Goal: Find specific page/section: Find specific page/section

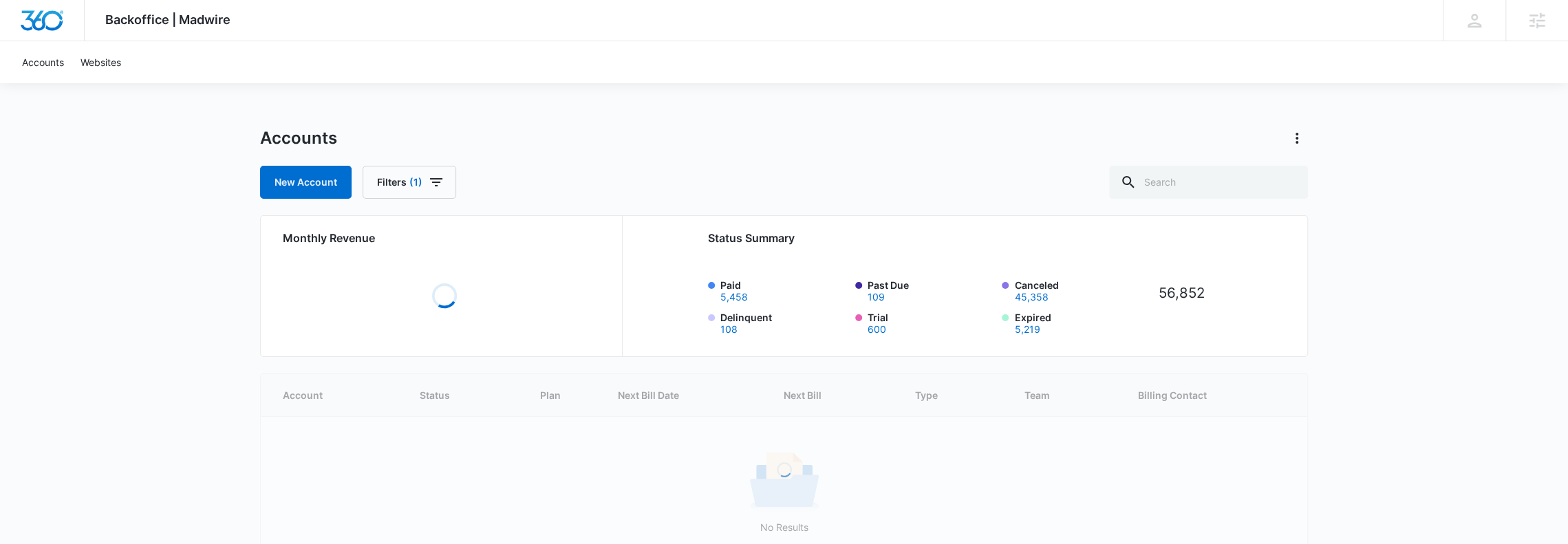
click at [112, 256] on div "Backoffice | Madwire Apps Settings DH [PERSON_NAME] [PERSON_NAME][EMAIL_ADDRESS…" at bounding box center [784, 315] width 1568 height 630
click at [1197, 193] on input "text" at bounding box center [1209, 183] width 199 height 33
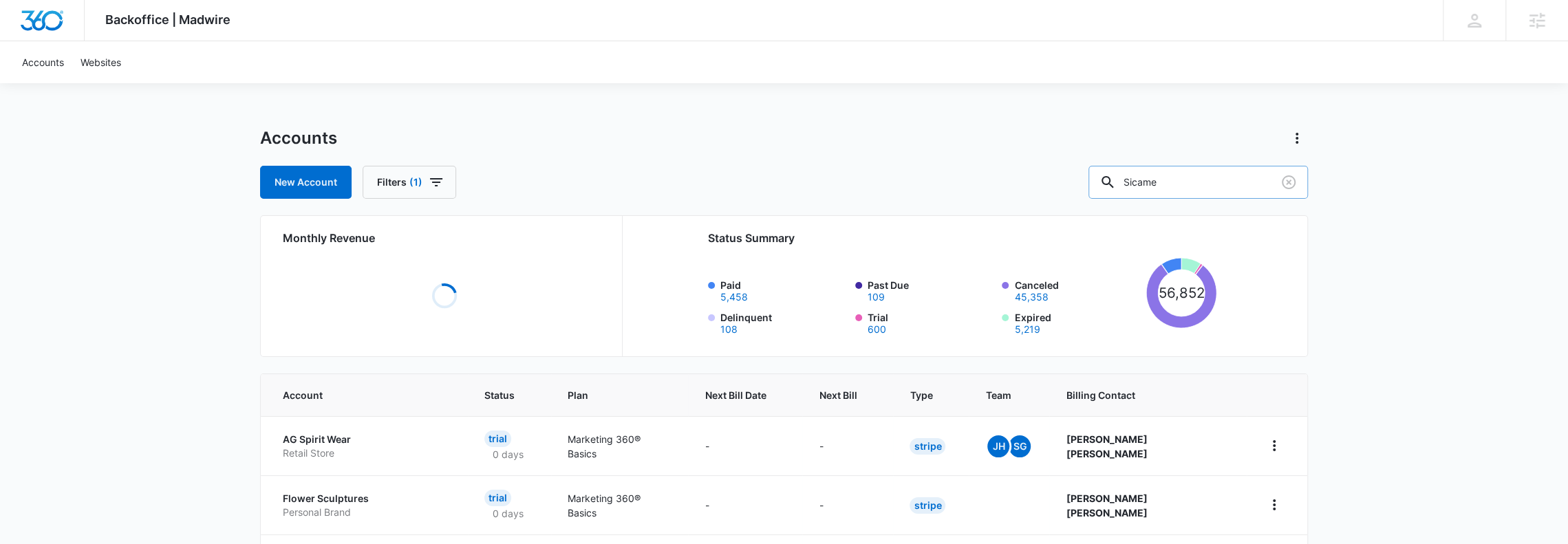
type input "Sicame"
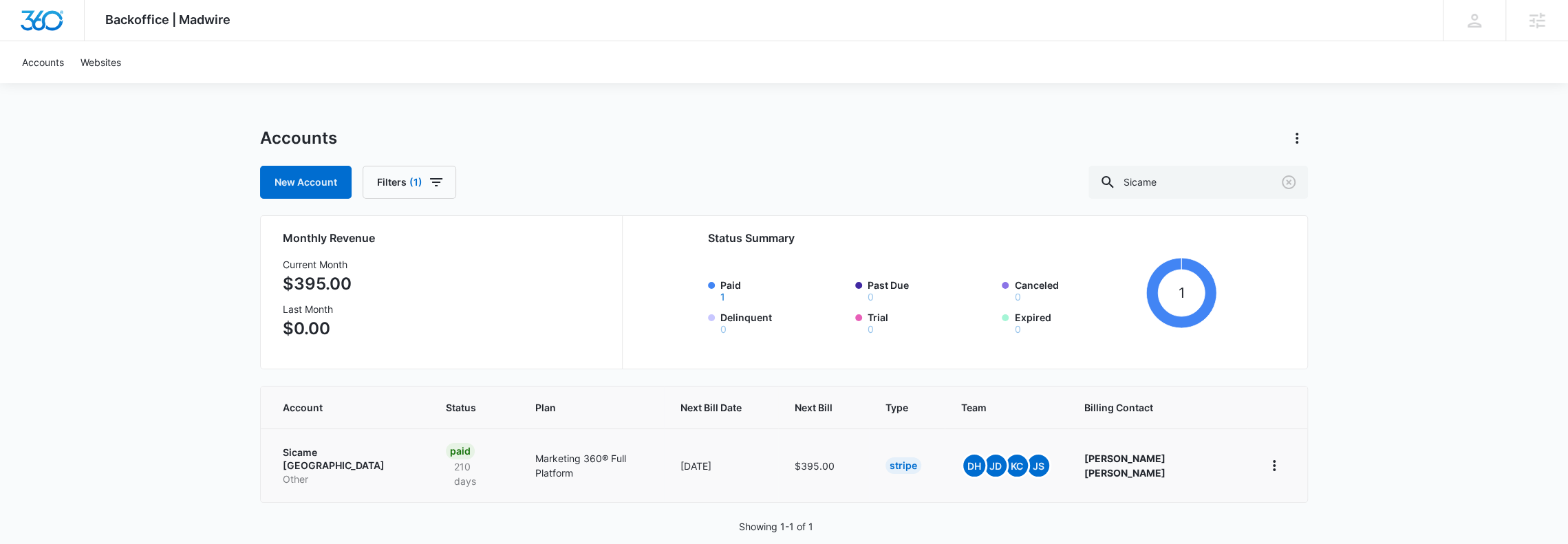
click at [330, 454] on p "Sicame North America" at bounding box center [348, 459] width 130 height 27
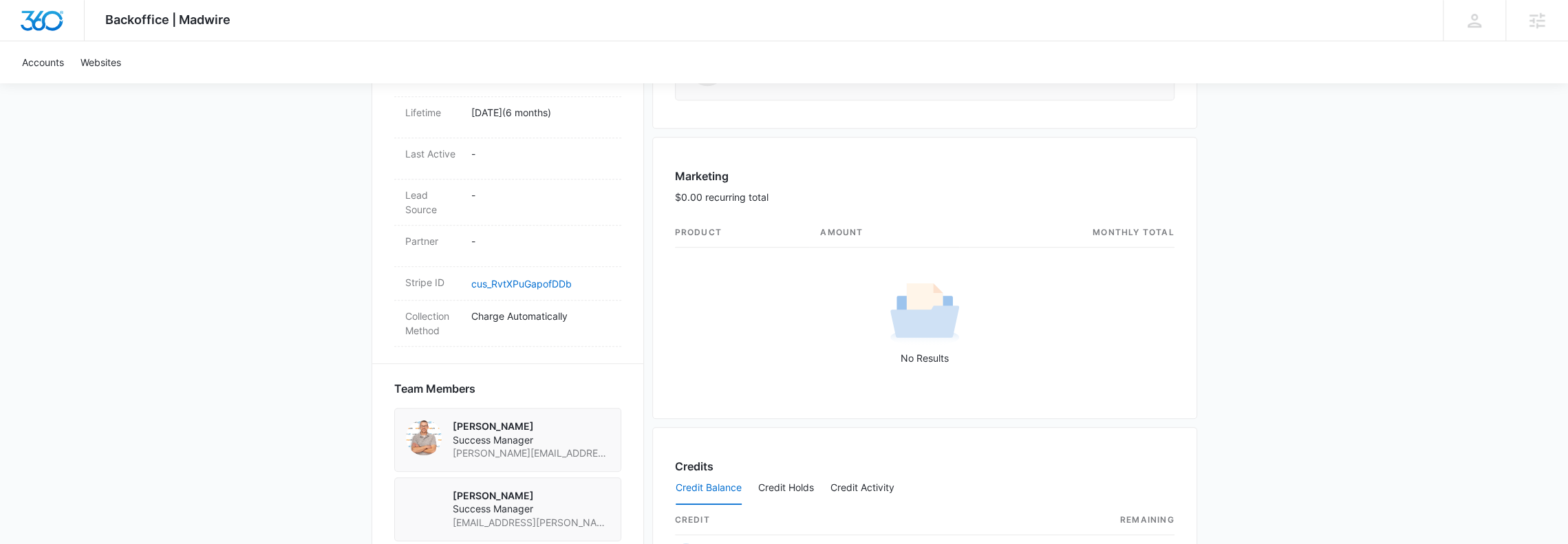
scroll to position [367, 0]
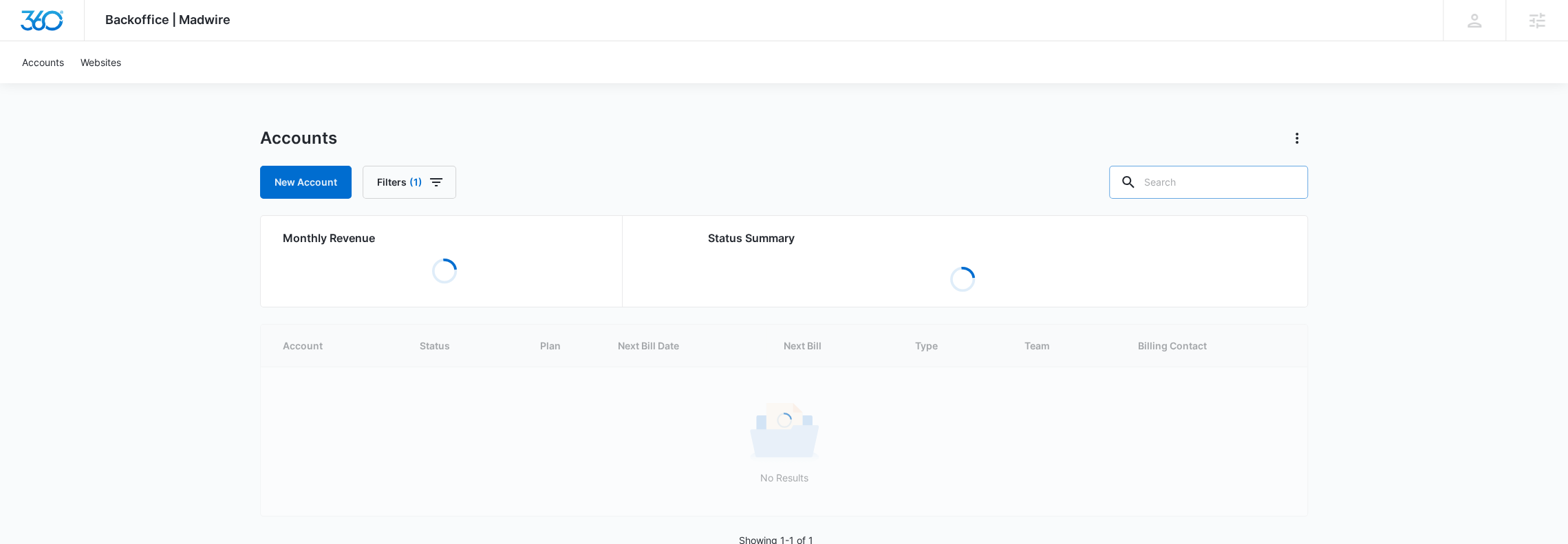
click at [1170, 183] on input "text" at bounding box center [1209, 183] width 199 height 33
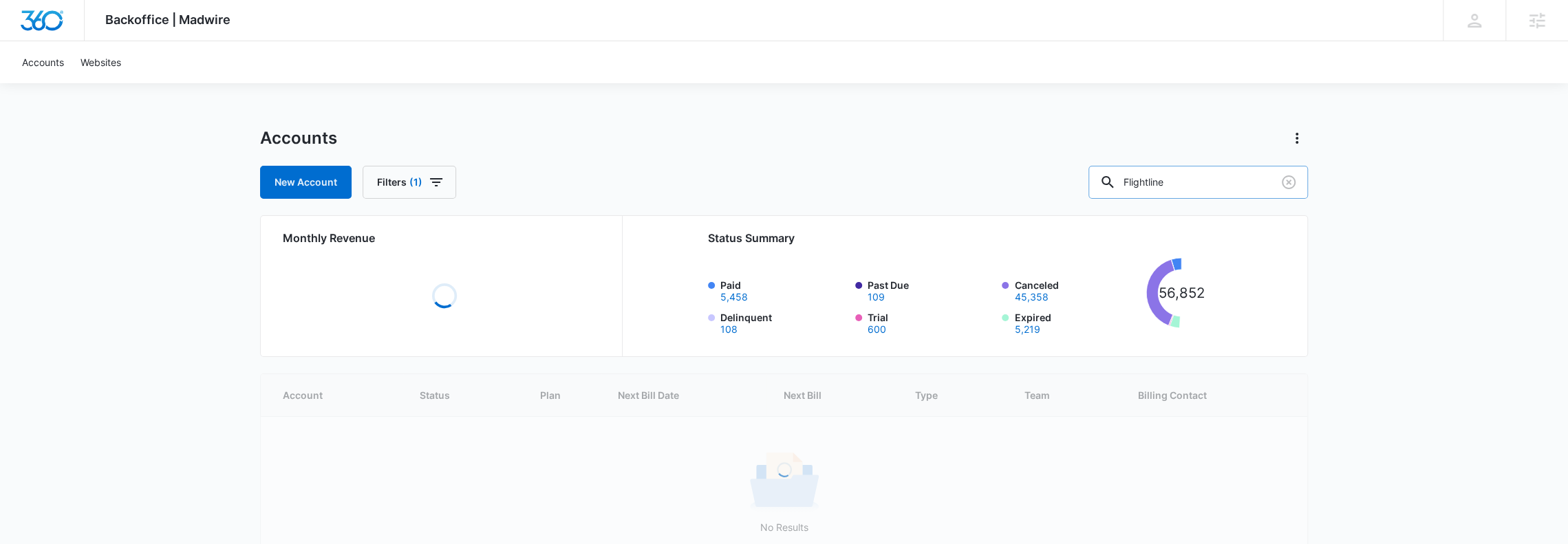
type input "Flightline"
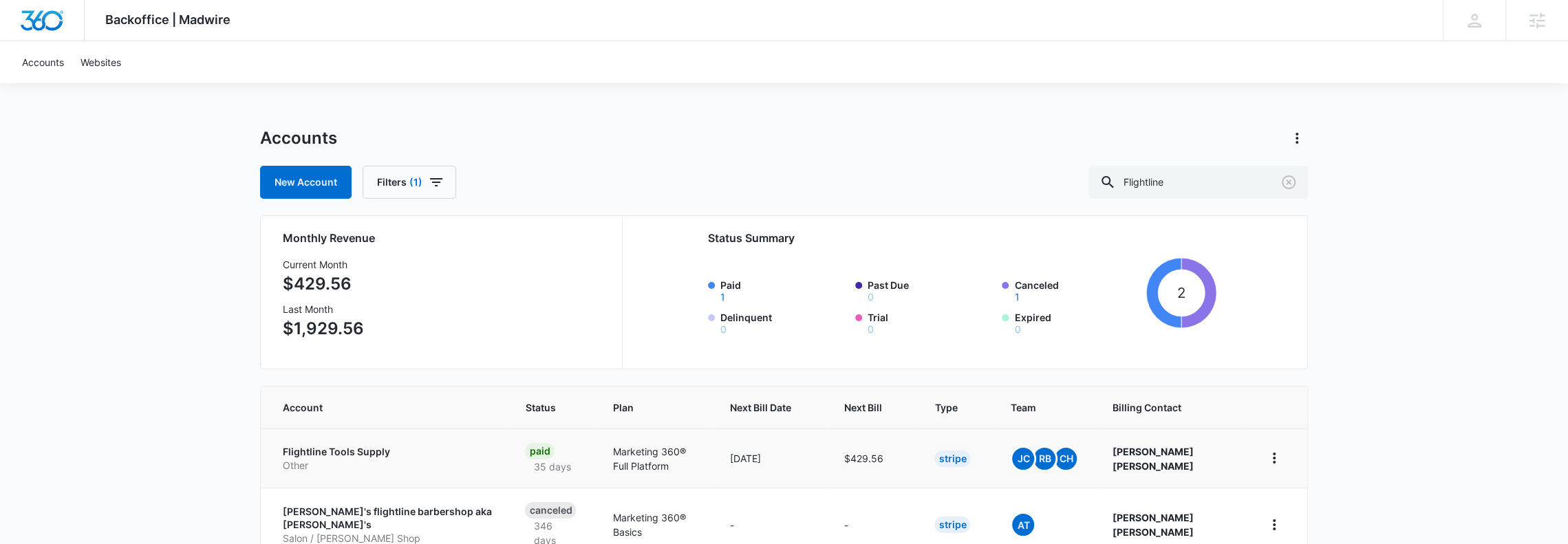
click at [321, 461] on p "Other" at bounding box center [387, 465] width 209 height 14
drag, startPoint x: 1212, startPoint y: 176, endPoint x: 852, endPoint y: 186, distance: 360.1
click at [866, 189] on div "New Account Filters (1) Flightline" at bounding box center [784, 183] width 1048 height 33
type input "Powerline"
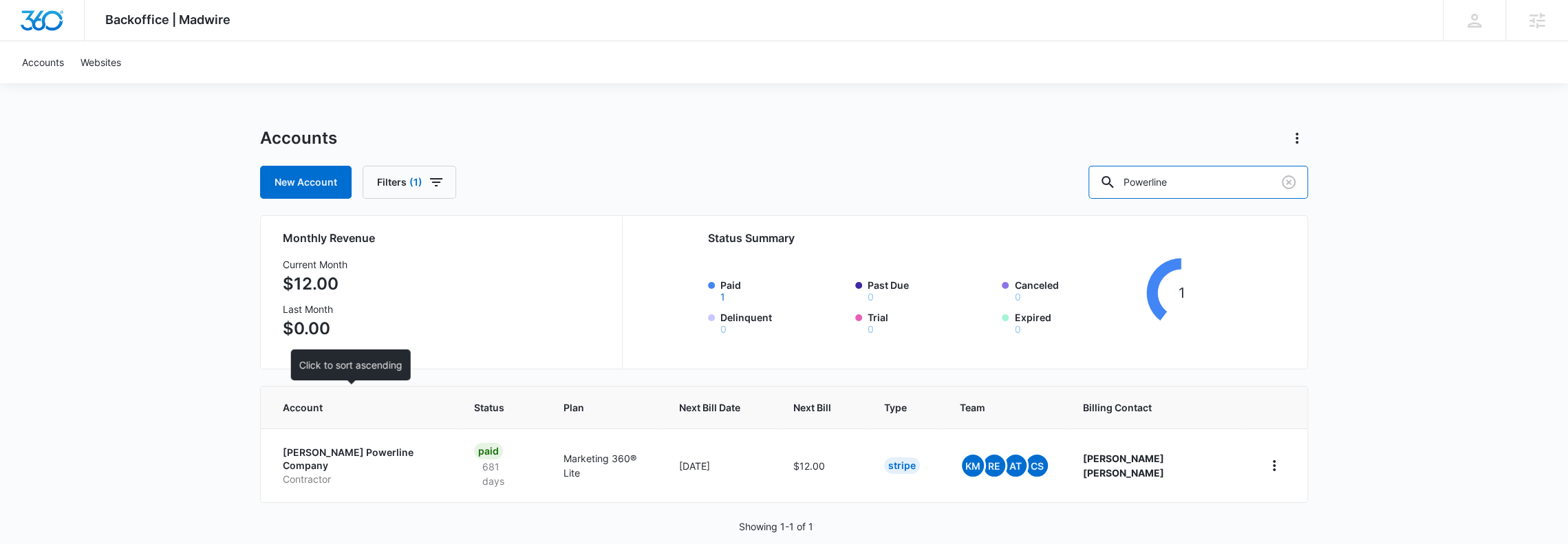
scroll to position [7, 0]
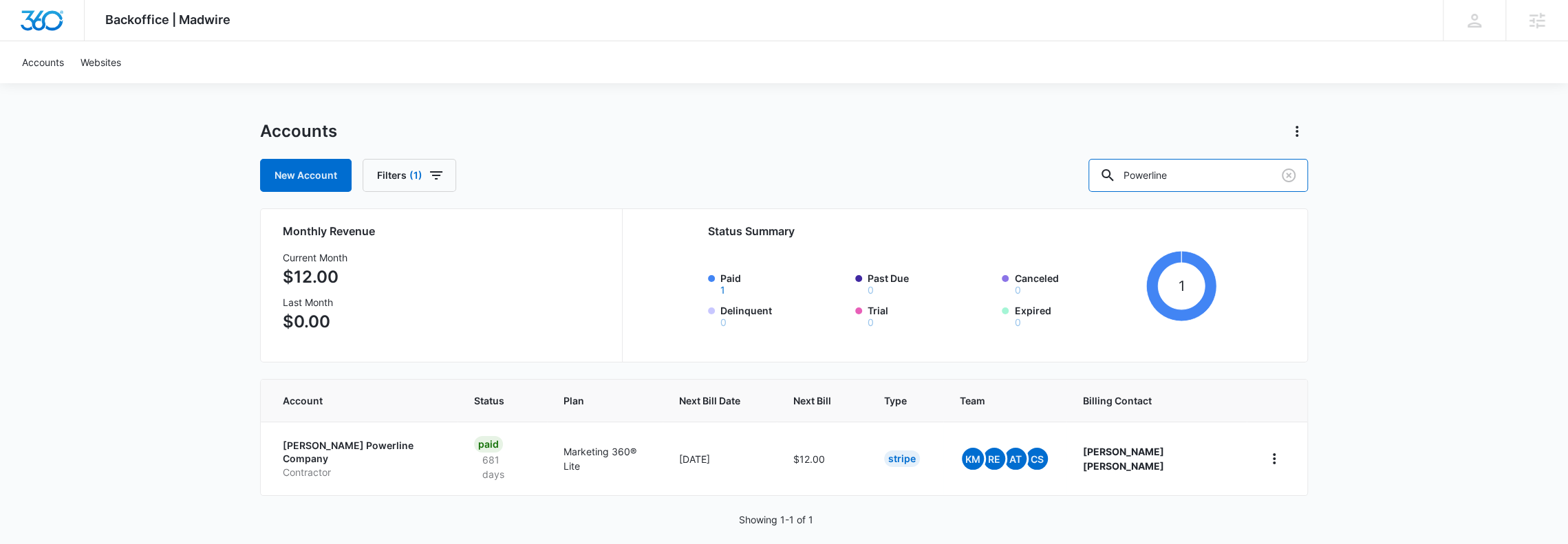
drag, startPoint x: 1209, startPoint y: 170, endPoint x: 1014, endPoint y: 166, distance: 195.0
click at [1020, 167] on div "New Account Filters (1) Powerline" at bounding box center [784, 176] width 1048 height 33
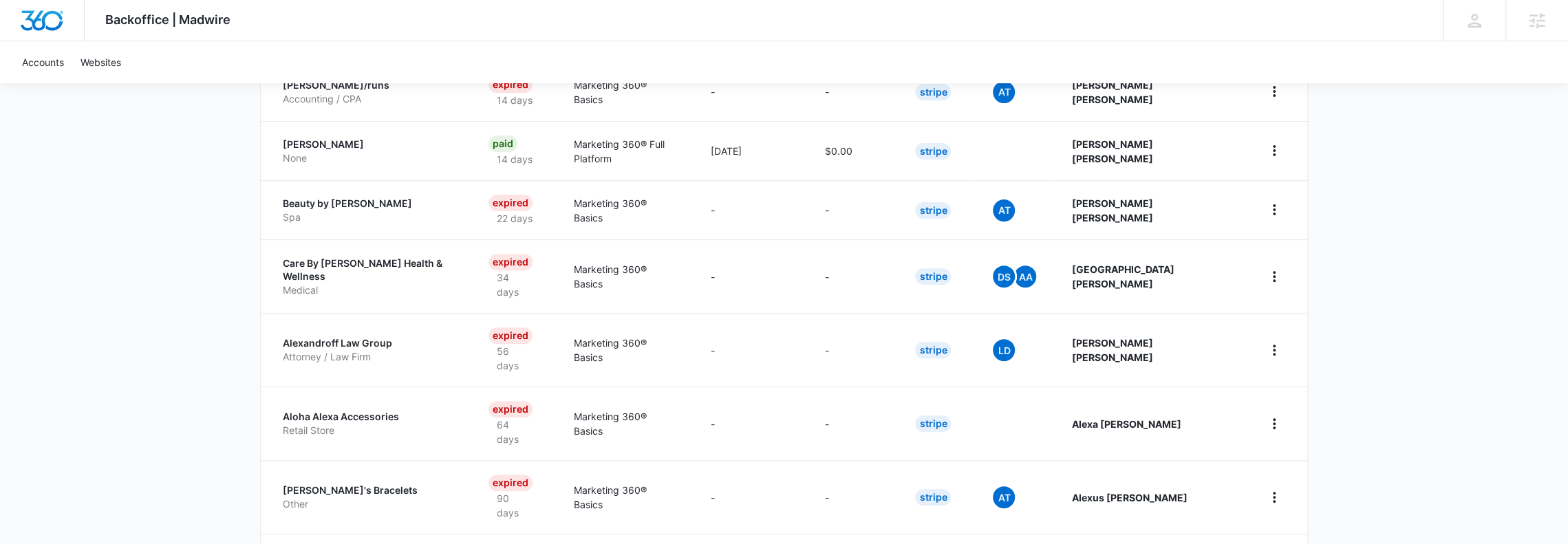
scroll to position [549, 0]
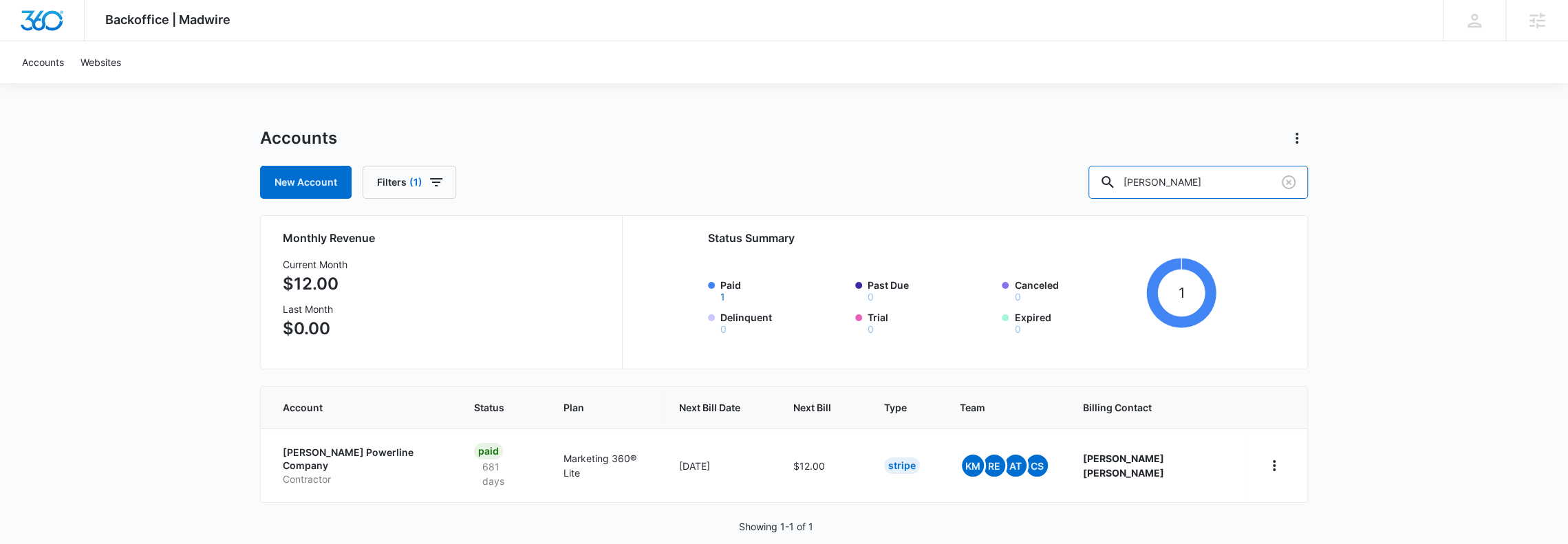
drag, startPoint x: 1202, startPoint y: 177, endPoint x: 927, endPoint y: 168, distance: 275.1
click at [953, 167] on div "New Account Filters (1) [PERSON_NAME]" at bounding box center [784, 183] width 1048 height 33
type input "Sicame"
click at [333, 473] on p "Other" at bounding box center [348, 480] width 130 height 14
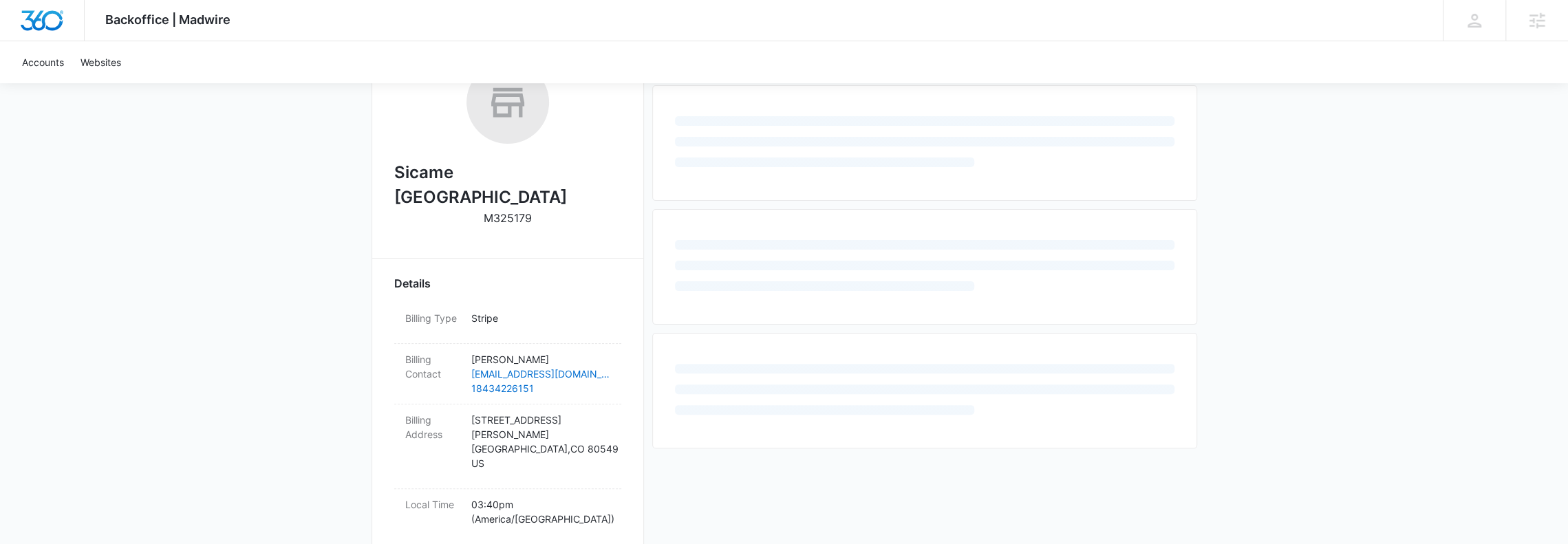
scroll to position [367, 0]
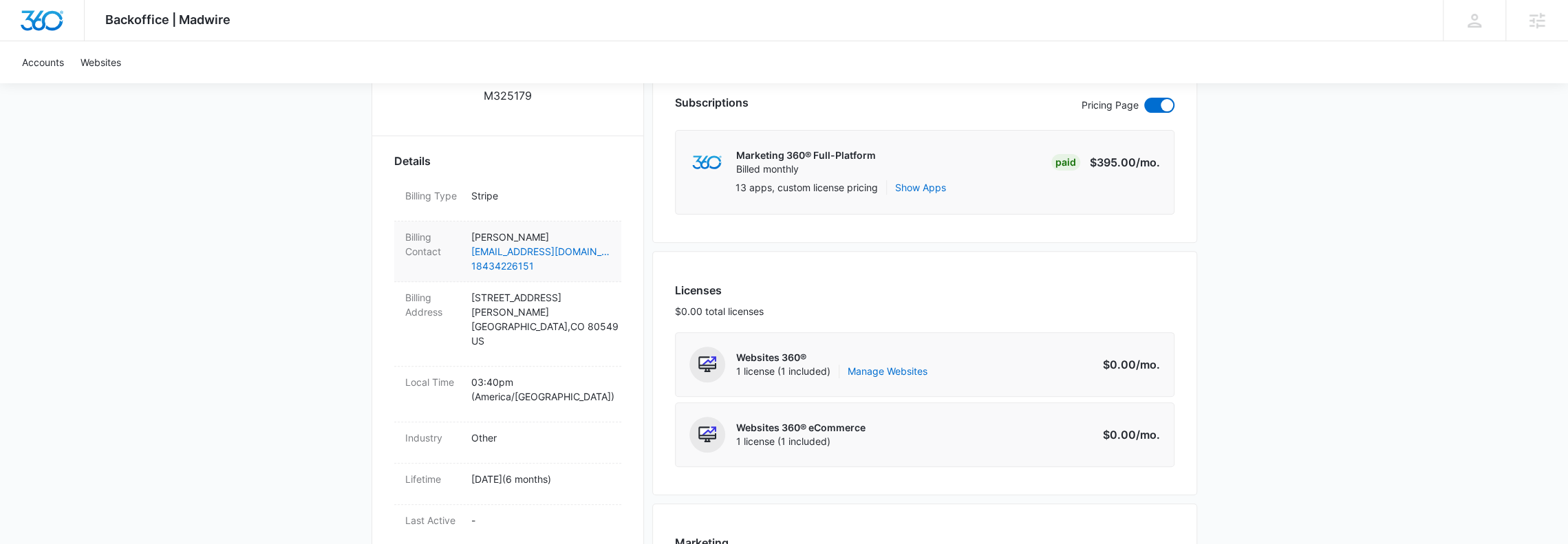
drag, startPoint x: 563, startPoint y: 225, endPoint x: 469, endPoint y: 208, distance: 95.5
click at [469, 222] on div "Billing Contact [PERSON_NAME] [EMAIL_ADDRESS][DOMAIN_NAME] 18434226151" at bounding box center [508, 252] width 227 height 61
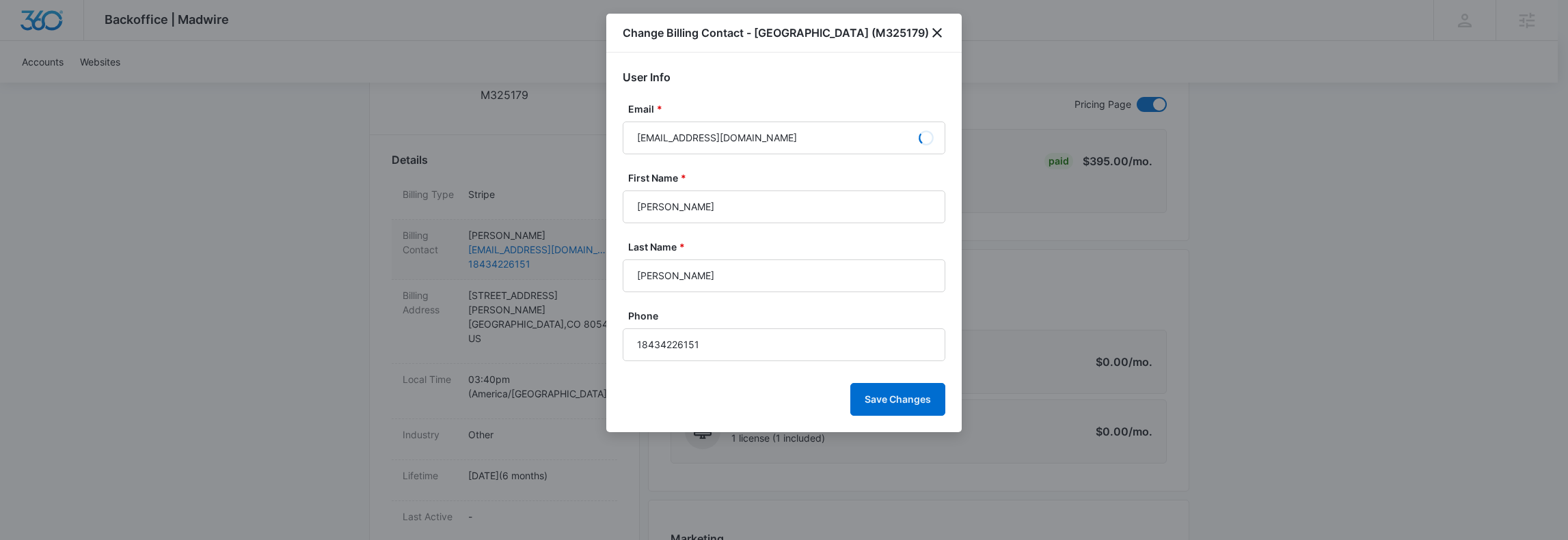
copy p "[PERSON_NAME]"
click at [951, 43] on div "Change Billing Contact - [GEOGRAPHIC_DATA] (M325179)" at bounding box center [784, 33] width 355 height 39
click at [943, 41] on icon "close" at bounding box center [937, 32] width 17 height 17
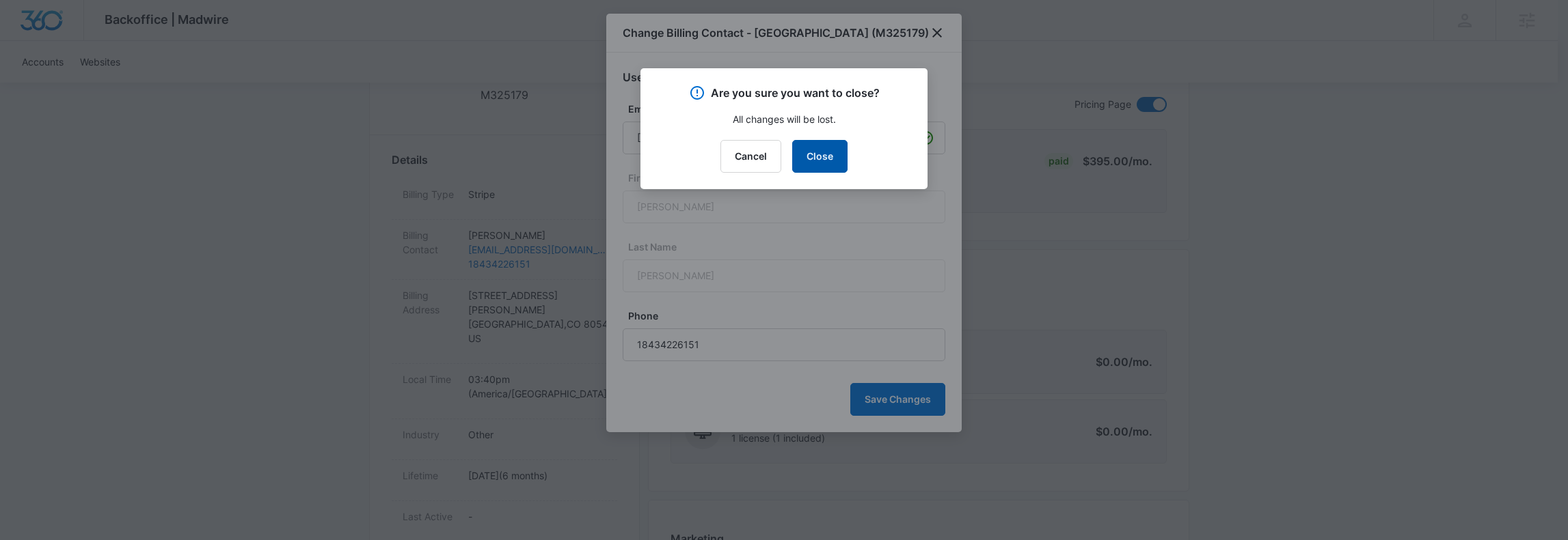
click at [812, 158] on button "Close" at bounding box center [819, 157] width 56 height 33
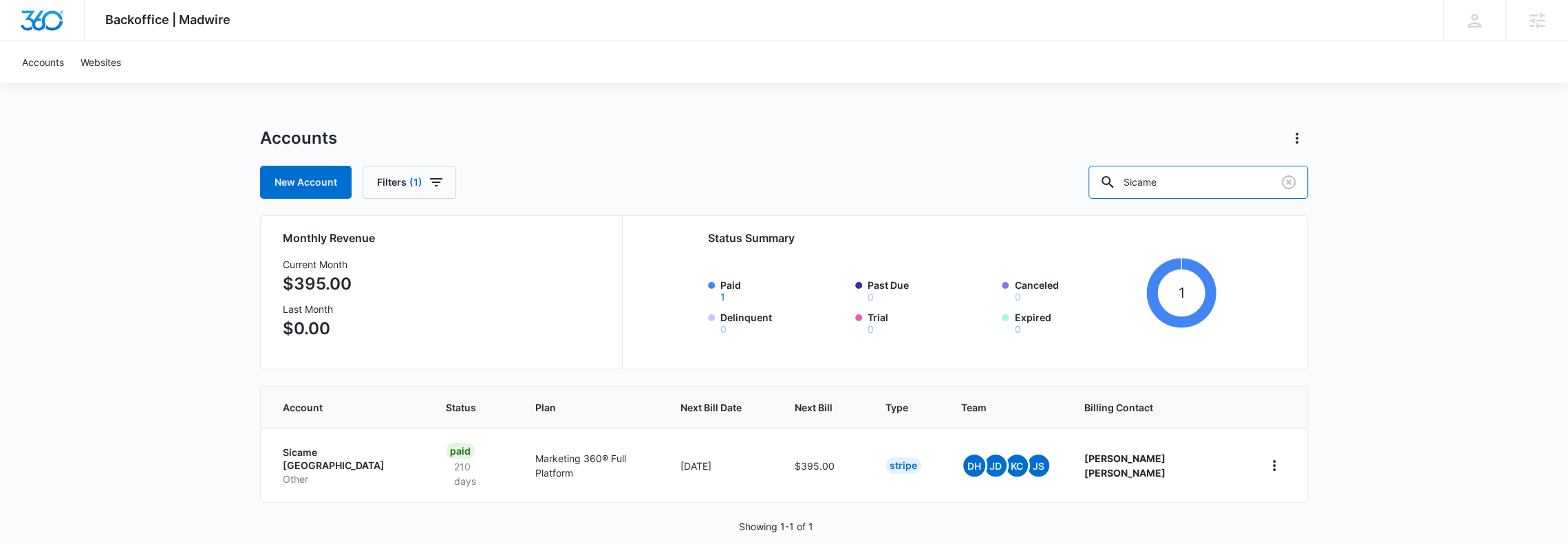
drag, startPoint x: 1193, startPoint y: 181, endPoint x: 812, endPoint y: 162, distance: 381.5
click at [864, 162] on div "Accounts New Account Filters (1) Sicame" at bounding box center [784, 163] width 1048 height 72
paste input "[PERSON_NAME]"
type input "[PERSON_NAME]"
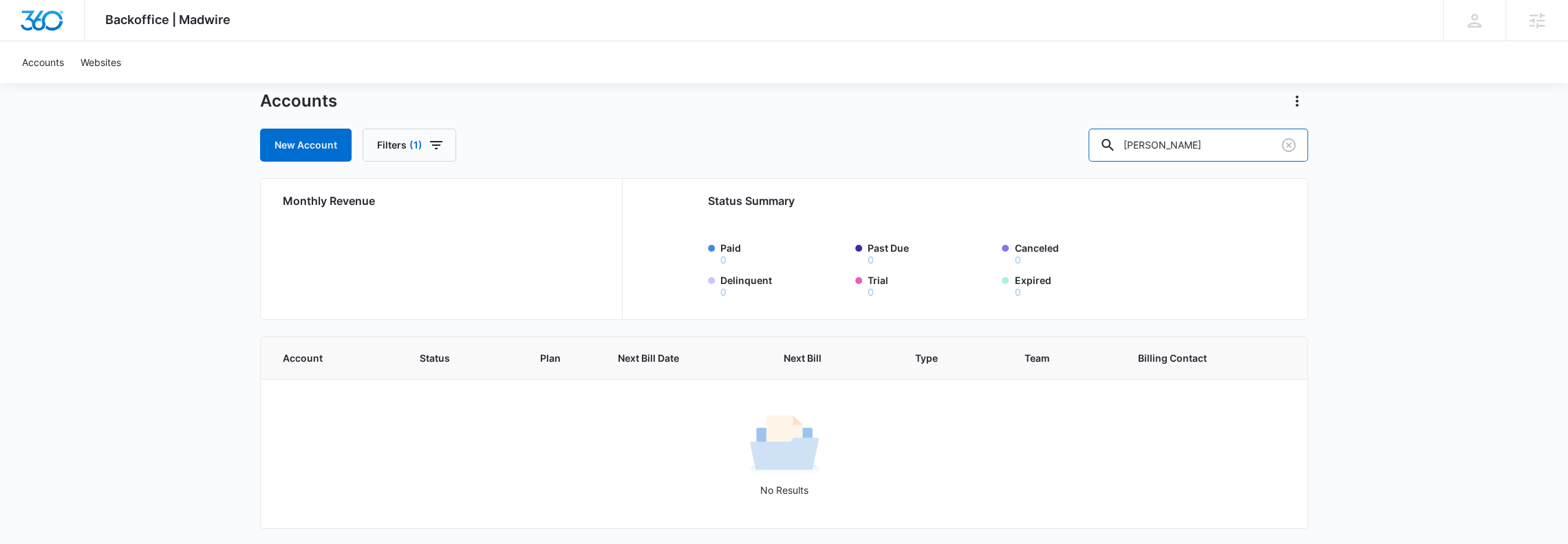
scroll to position [37, 0]
click at [425, 136] on button "Filters (1)" at bounding box center [408, 145] width 93 height 33
click at [452, 227] on icon "Clear" at bounding box center [455, 232] width 11 height 11
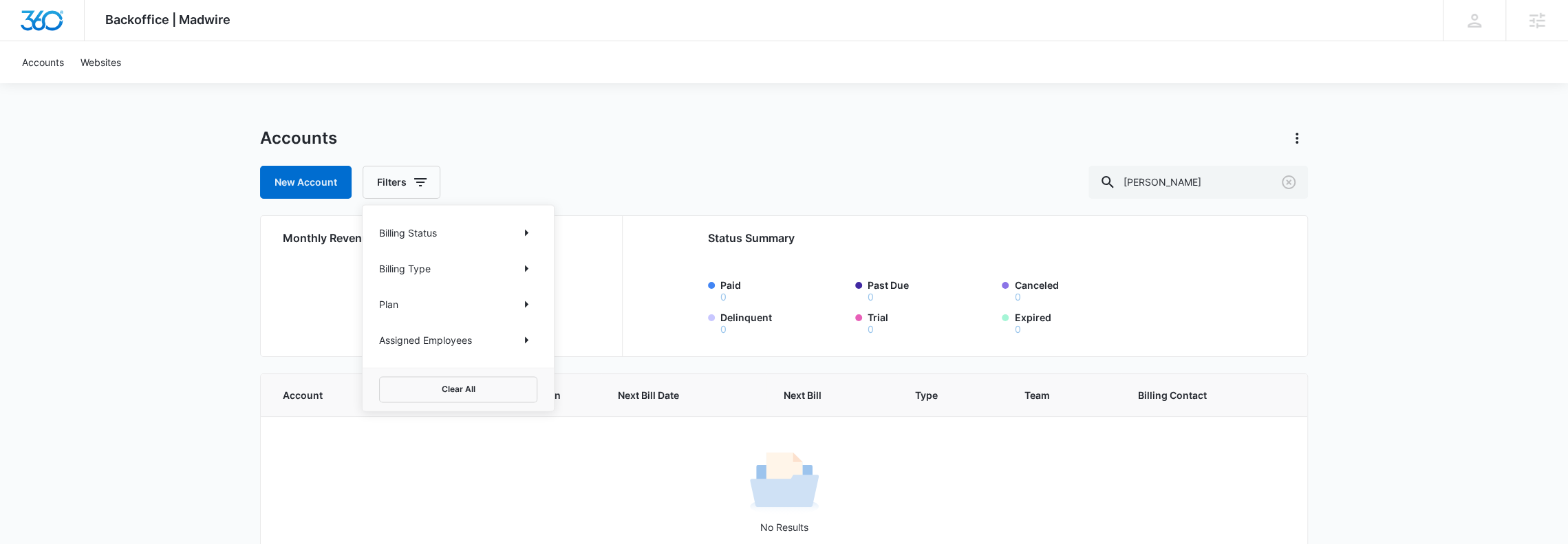
click at [673, 160] on div "Accounts New Account Filters Billing Status Billing Type Plan Assigned Employee…" at bounding box center [784, 163] width 1048 height 72
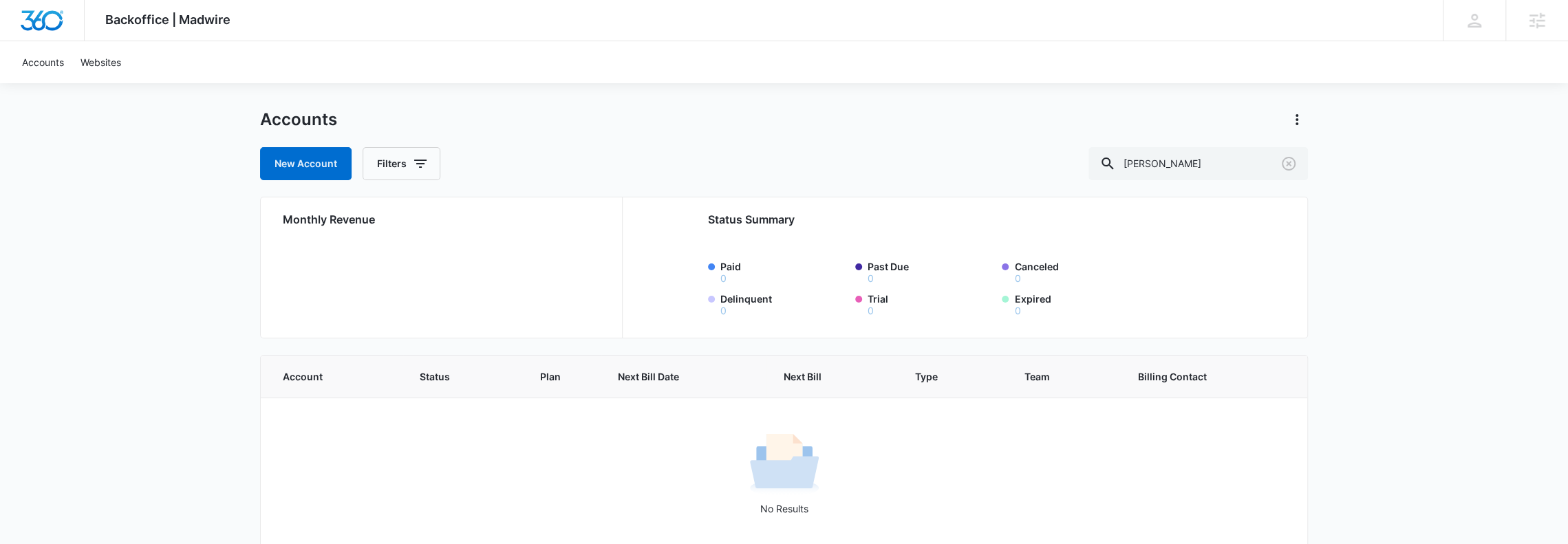
scroll to position [37, 0]
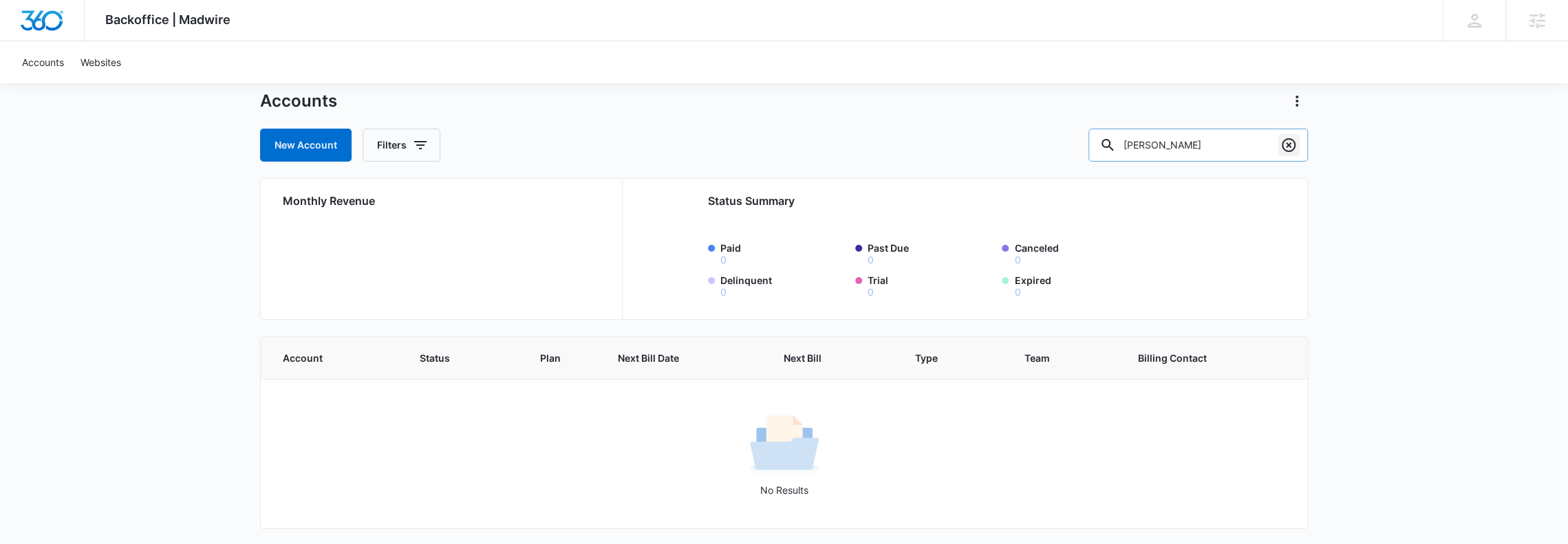
click at [1289, 146] on icon "Clear" at bounding box center [1288, 144] width 17 height 17
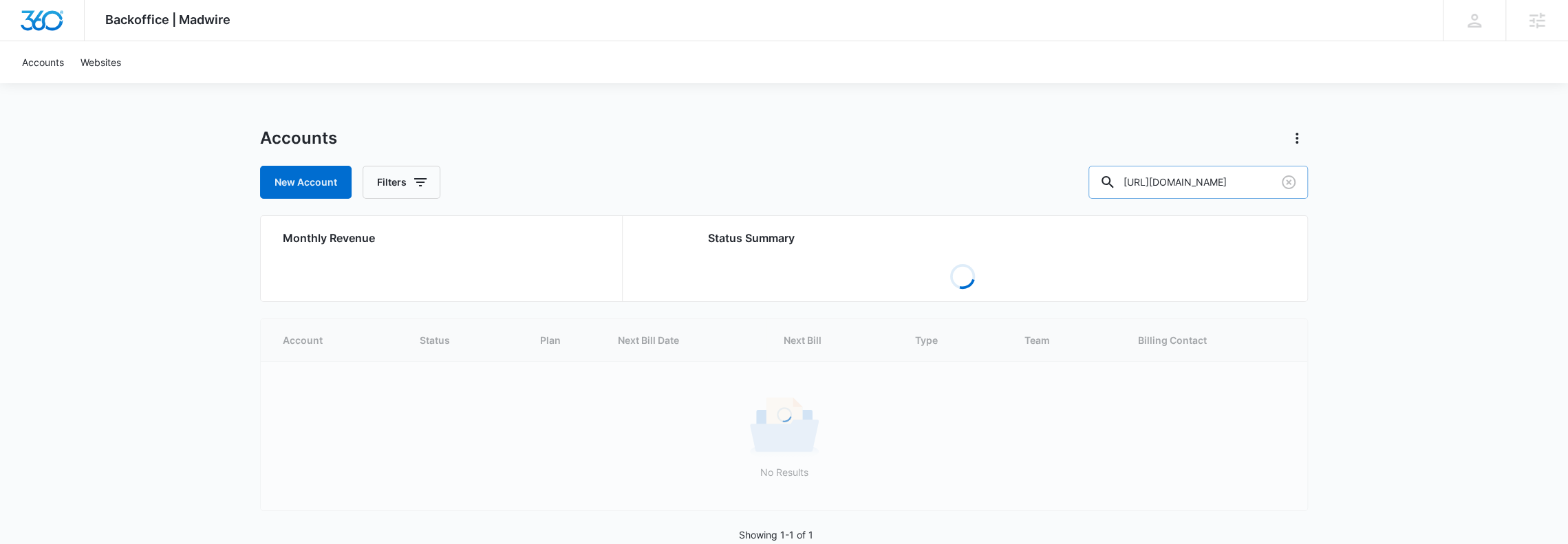
scroll to position [0, 28]
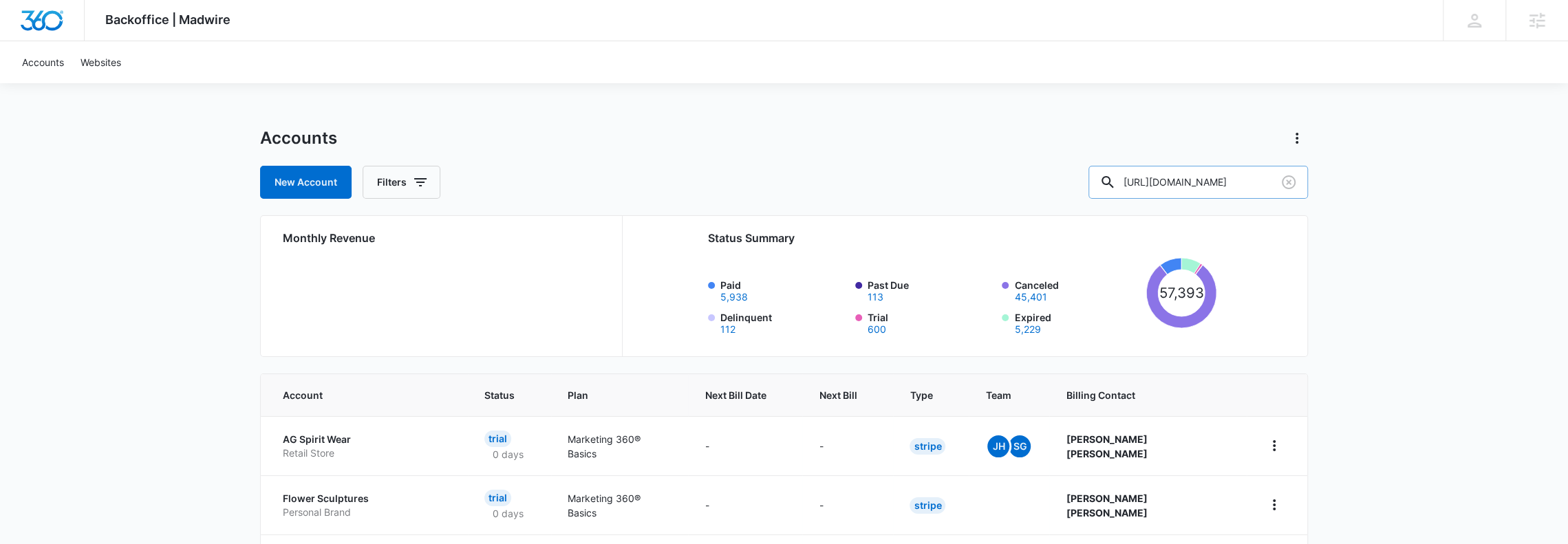
type input "[URL][DOMAIN_NAME]"
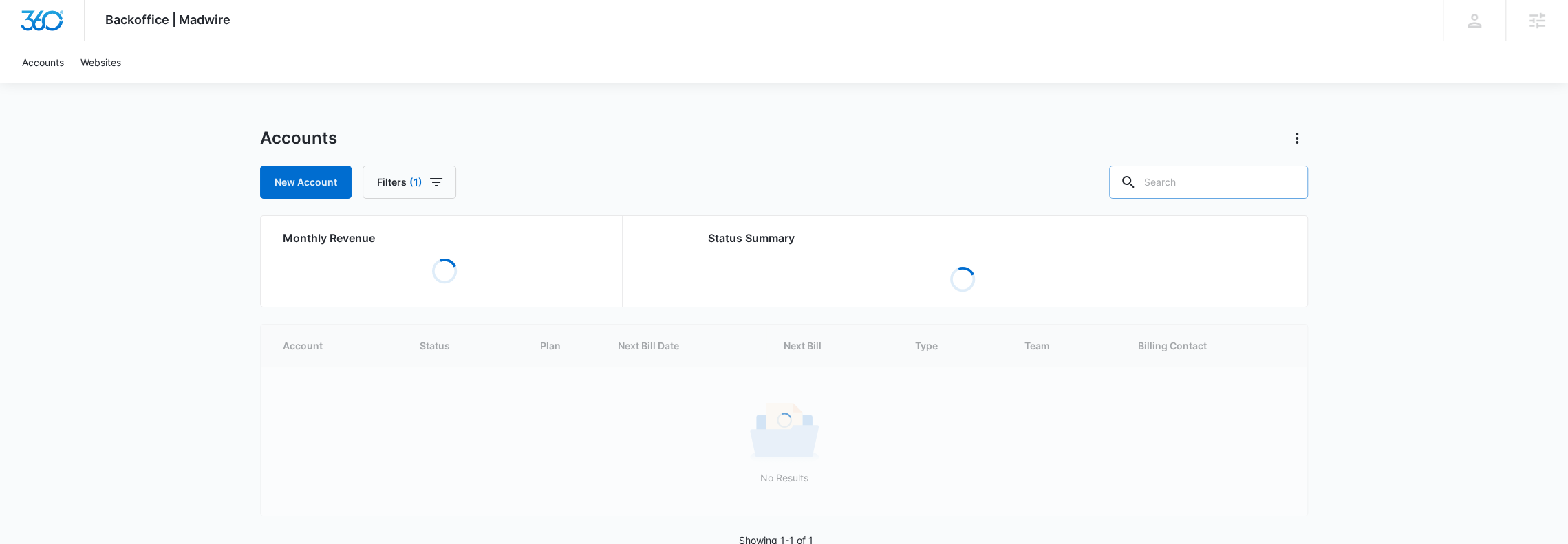
click at [1165, 191] on input "text" at bounding box center [1209, 183] width 199 height 33
paste input "M36360"
type input "M36360"
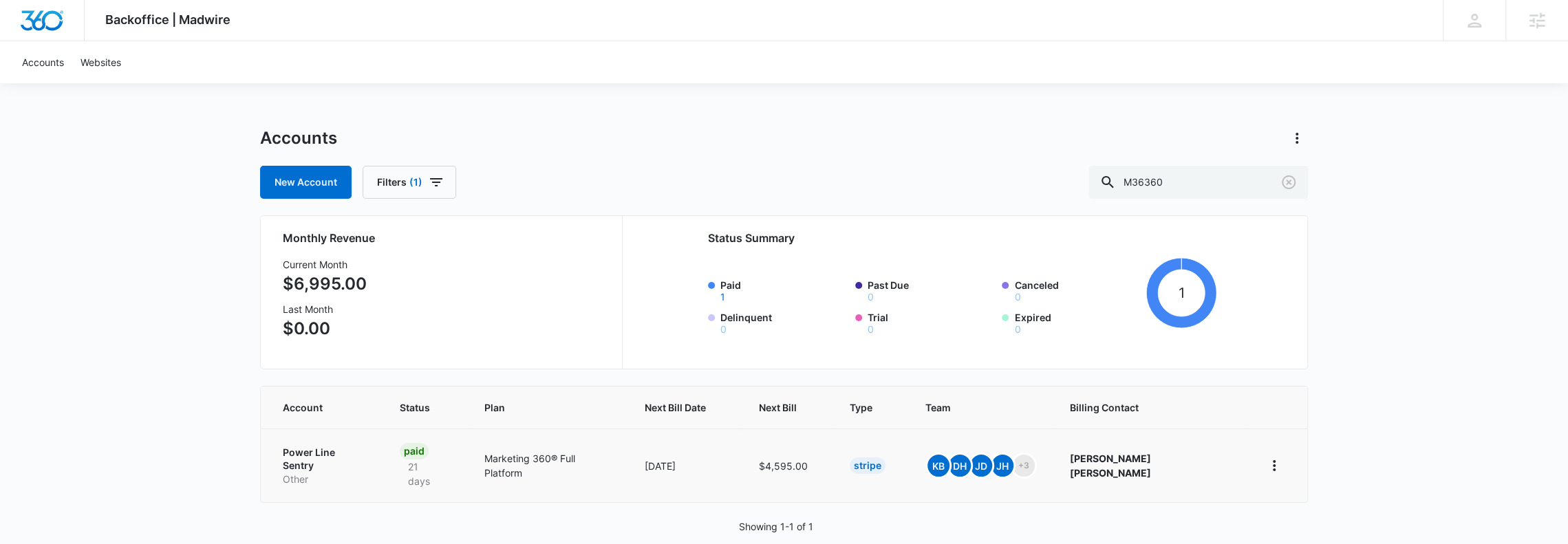
click at [323, 446] on p "Power Line Sentry" at bounding box center [325, 459] width 84 height 27
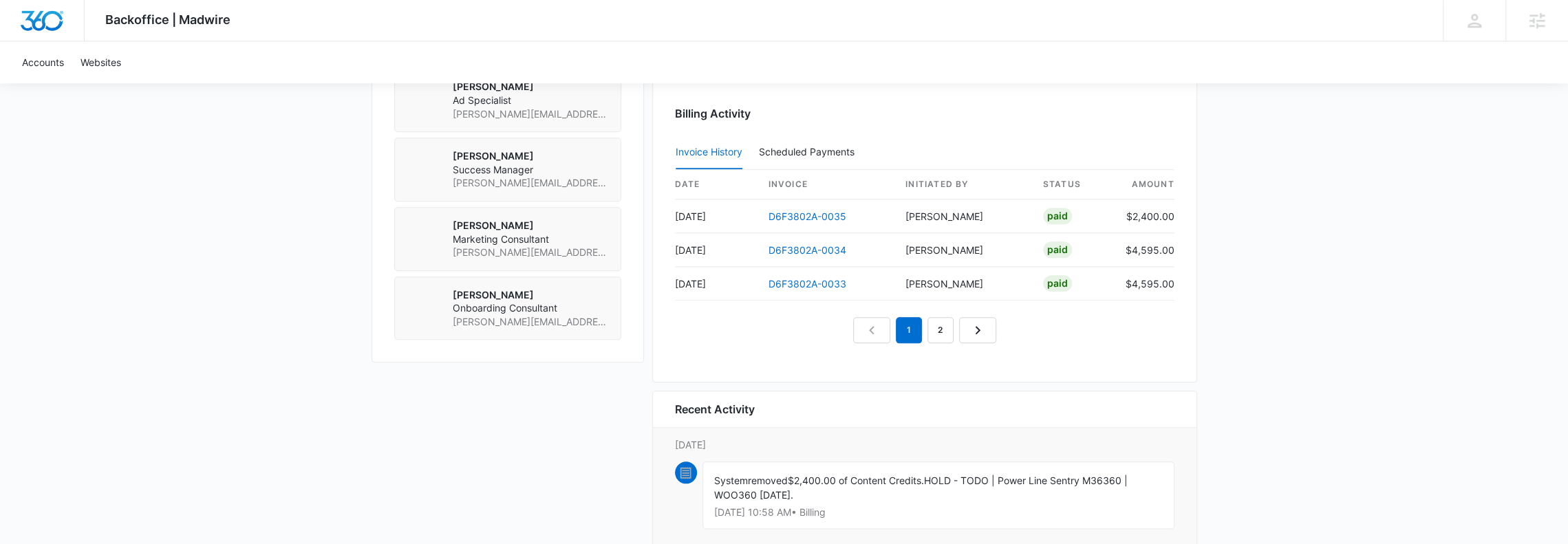
scroll to position [1284, 0]
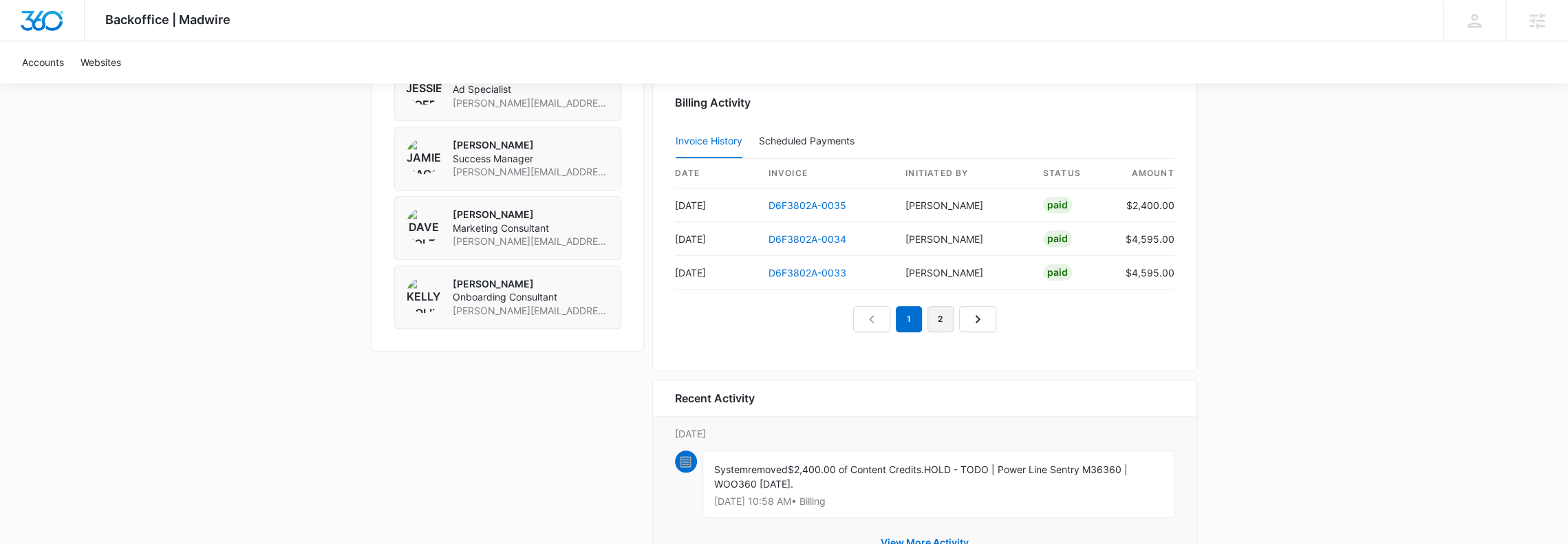
click at [938, 307] on link "2" at bounding box center [941, 319] width 27 height 27
click at [901, 316] on link "1" at bounding box center [892, 319] width 27 height 27
click at [812, 199] on link "D6F3802A-0035" at bounding box center [807, 205] width 78 height 12
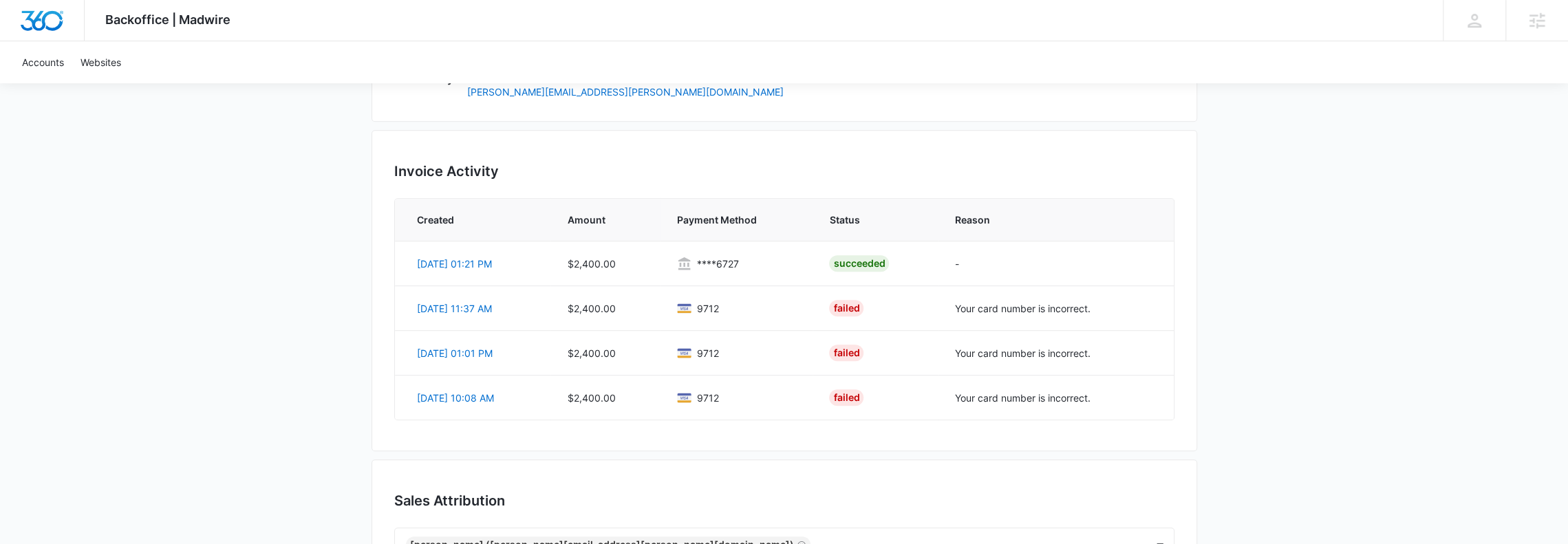
scroll to position [827, 0]
